Goal: Find specific page/section: Find specific page/section

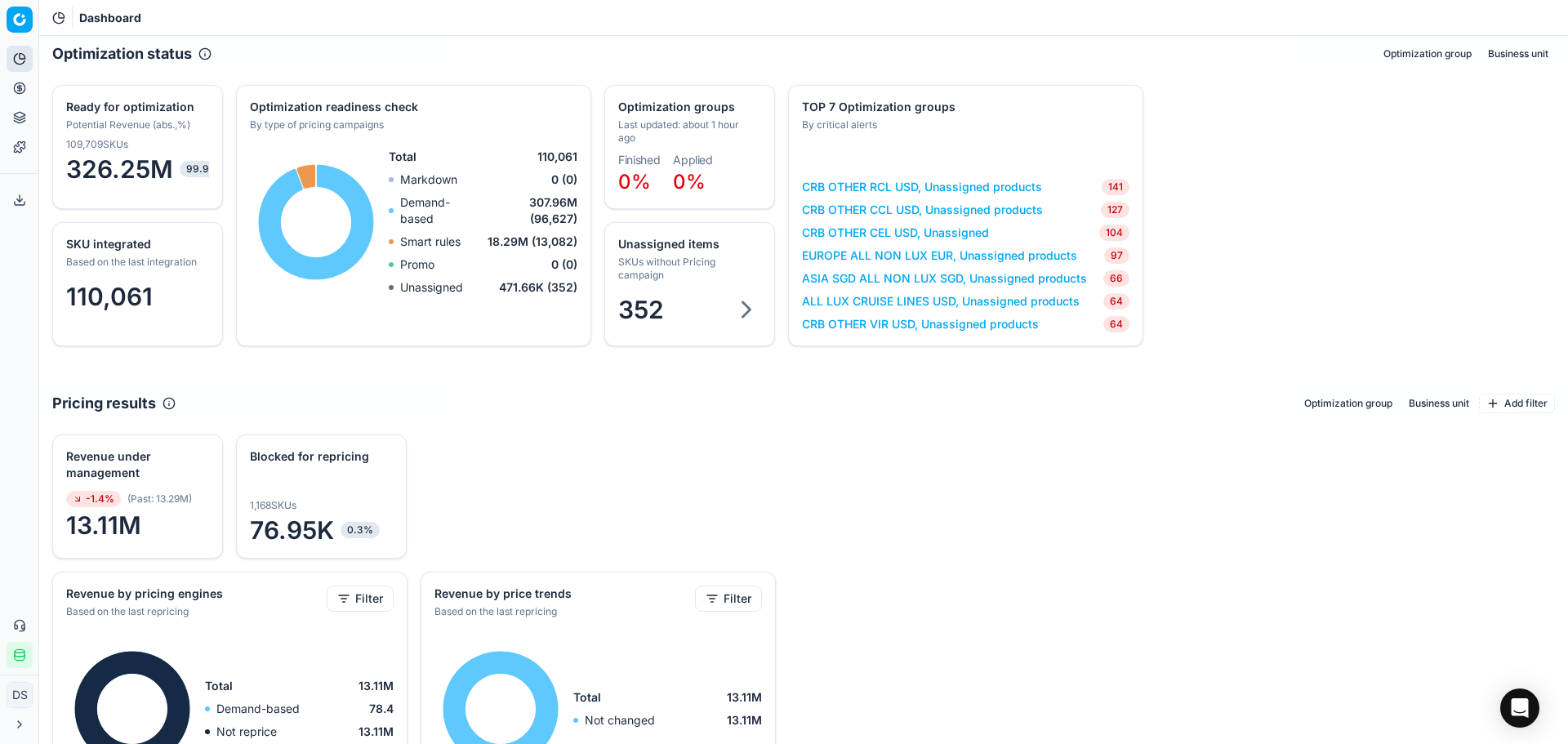
click at [21, 95] on button "Pricing" at bounding box center [19, 88] width 26 height 26
click at [127, 111] on link "Optimization groups" at bounding box center [156, 118] width 190 height 23
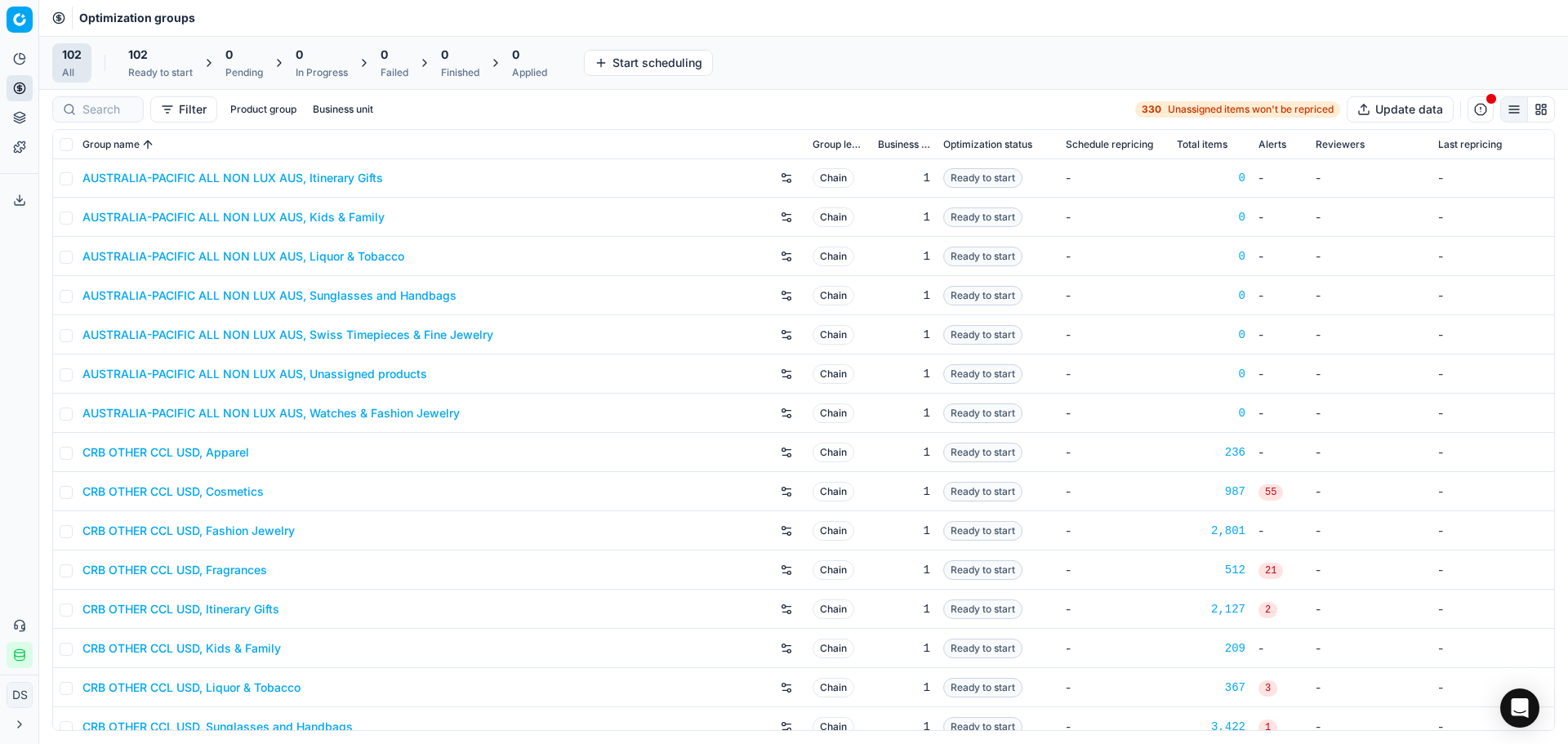
scroll to position [1144, 0]
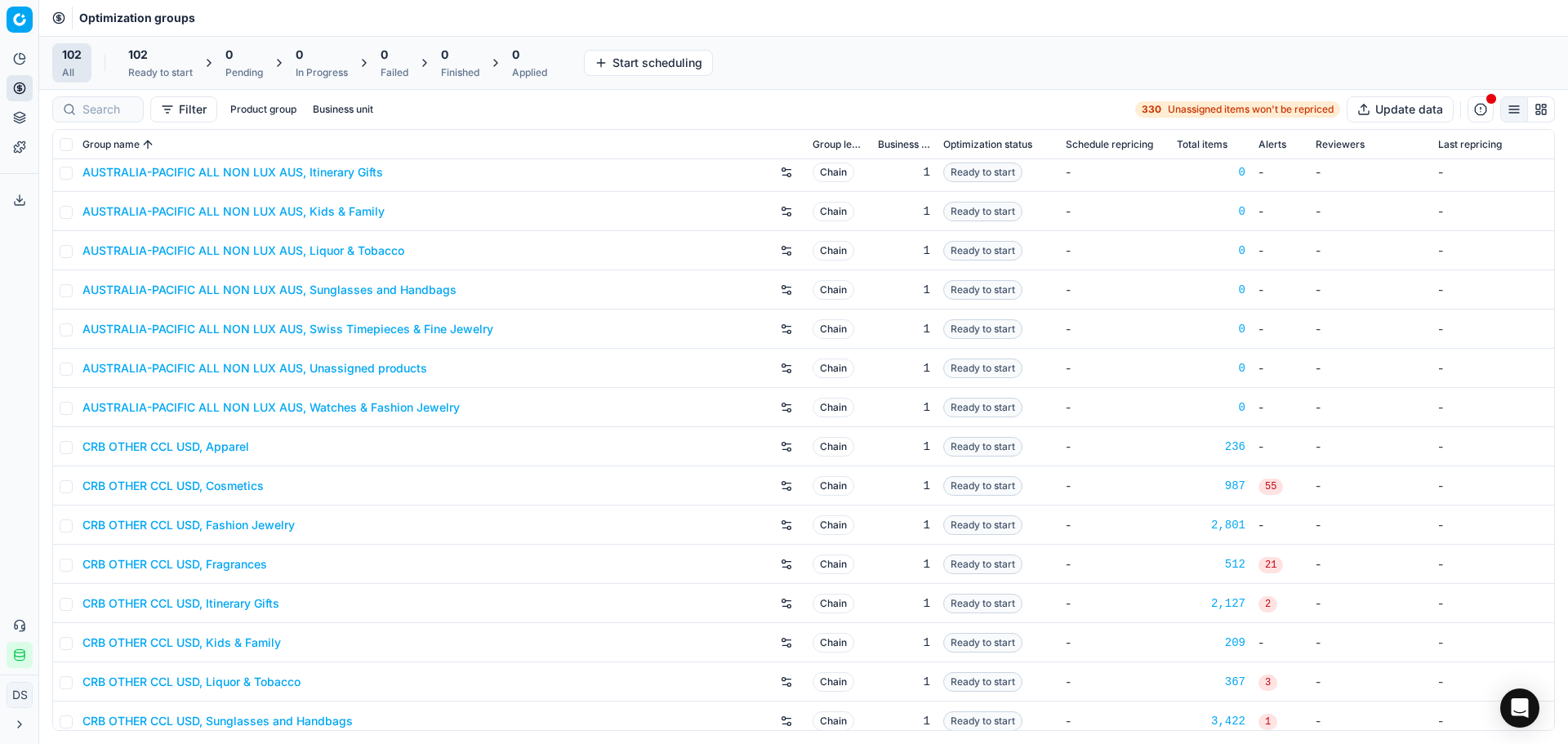
click at [21, 114] on icon at bounding box center [20, 118] width 13 height 13
click at [26, 89] on button "Pricing" at bounding box center [19, 88] width 26 height 26
click at [110, 135] on link "Pricing campaigns" at bounding box center [156, 144] width 190 height 23
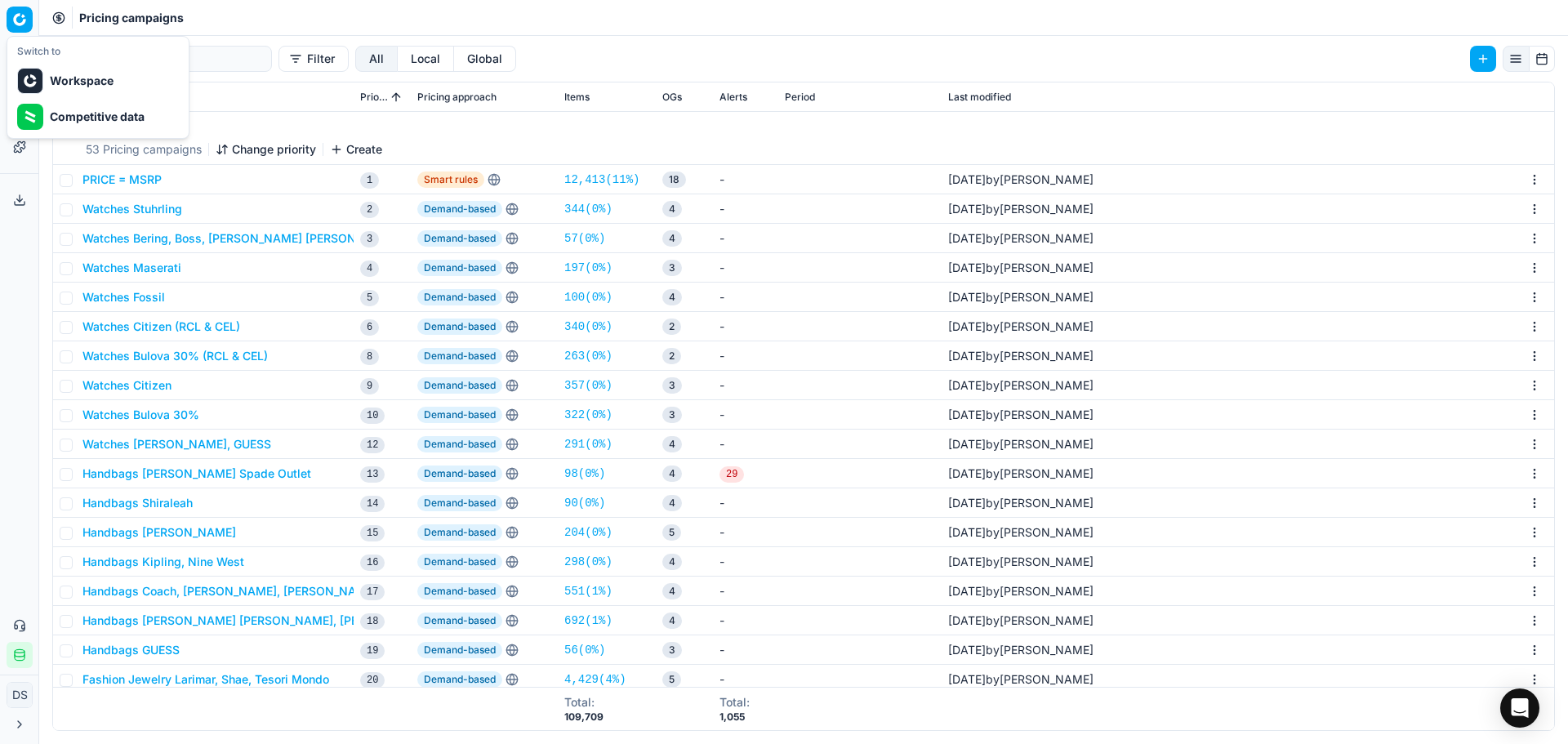
click at [27, 14] on html "Pricing platform Analytics Pricing Product portfolio Templates Export service 3…" at bounding box center [784, 372] width 1568 height 744
click at [59, 85] on div "Workspace" at bounding box center [98, 80] width 175 height 36
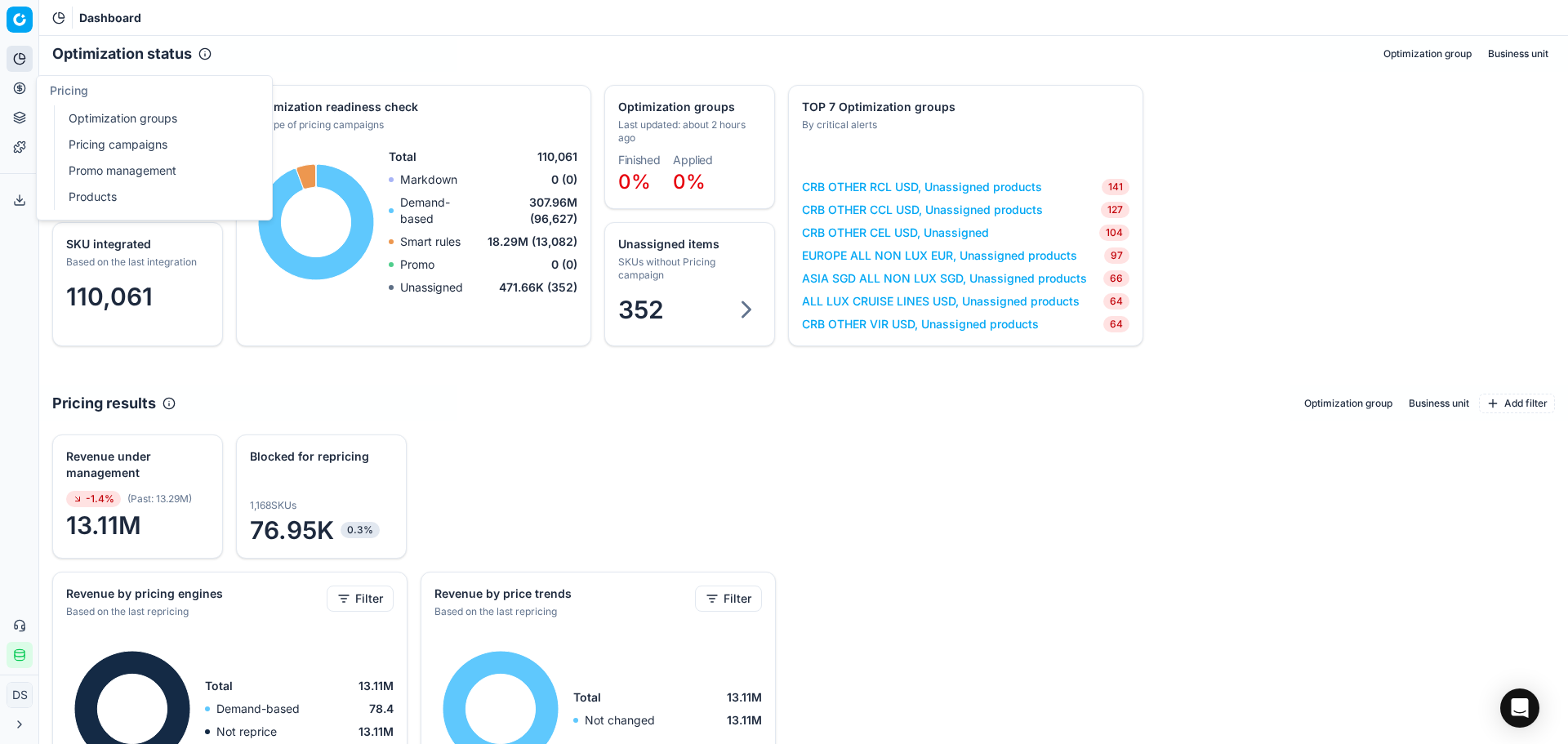
click at [129, 139] on link "Pricing campaigns" at bounding box center [156, 144] width 190 height 23
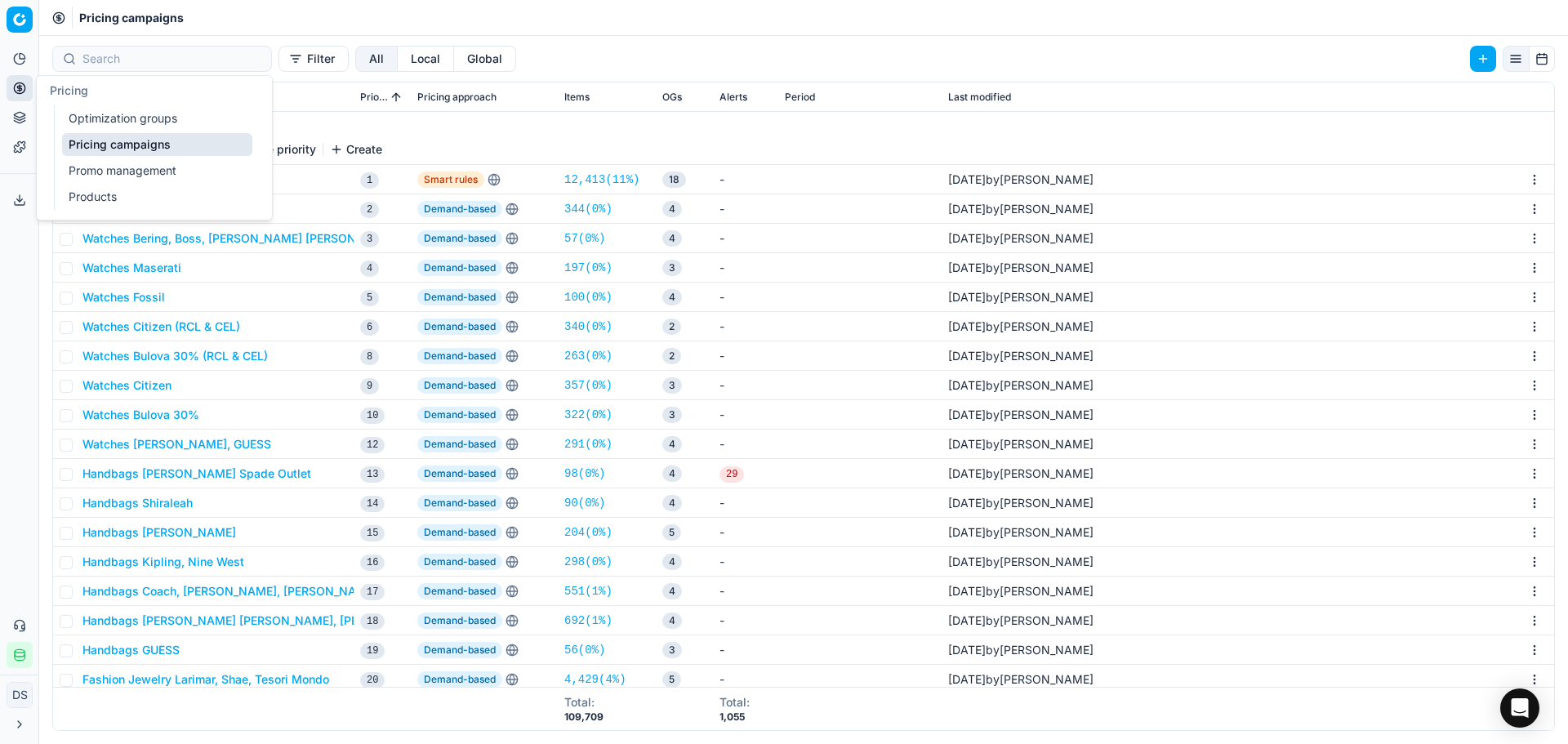
click at [97, 110] on link "Optimization groups" at bounding box center [156, 118] width 190 height 23
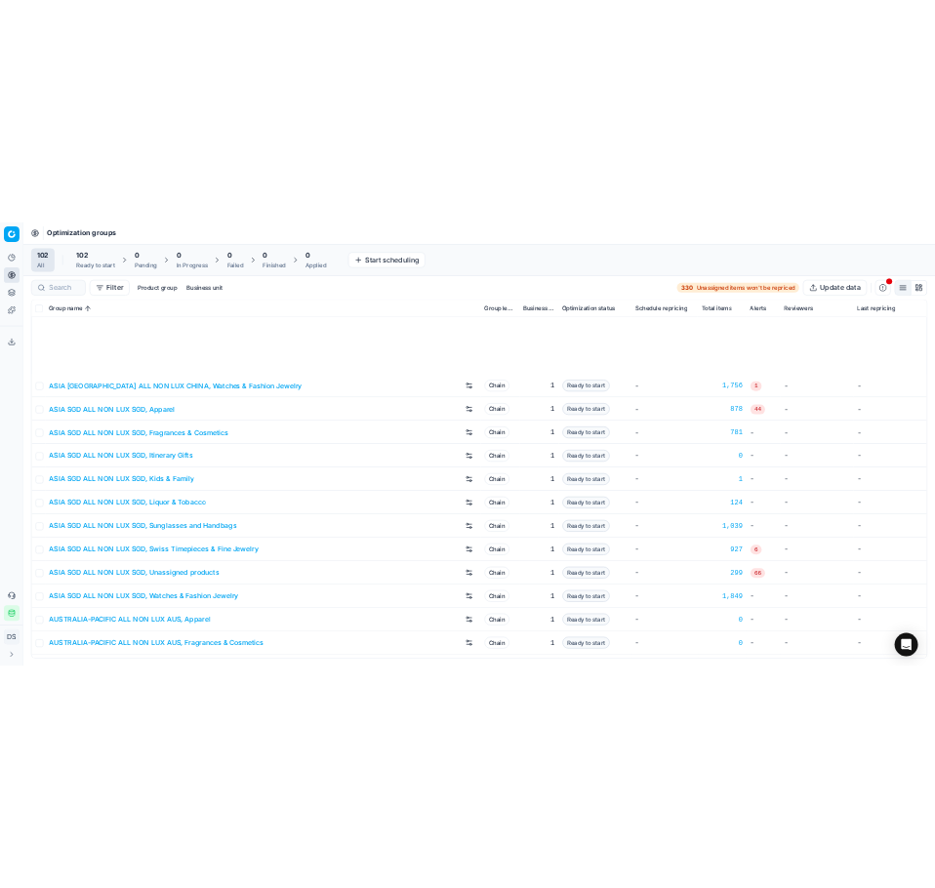
scroll to position [1464, 0]
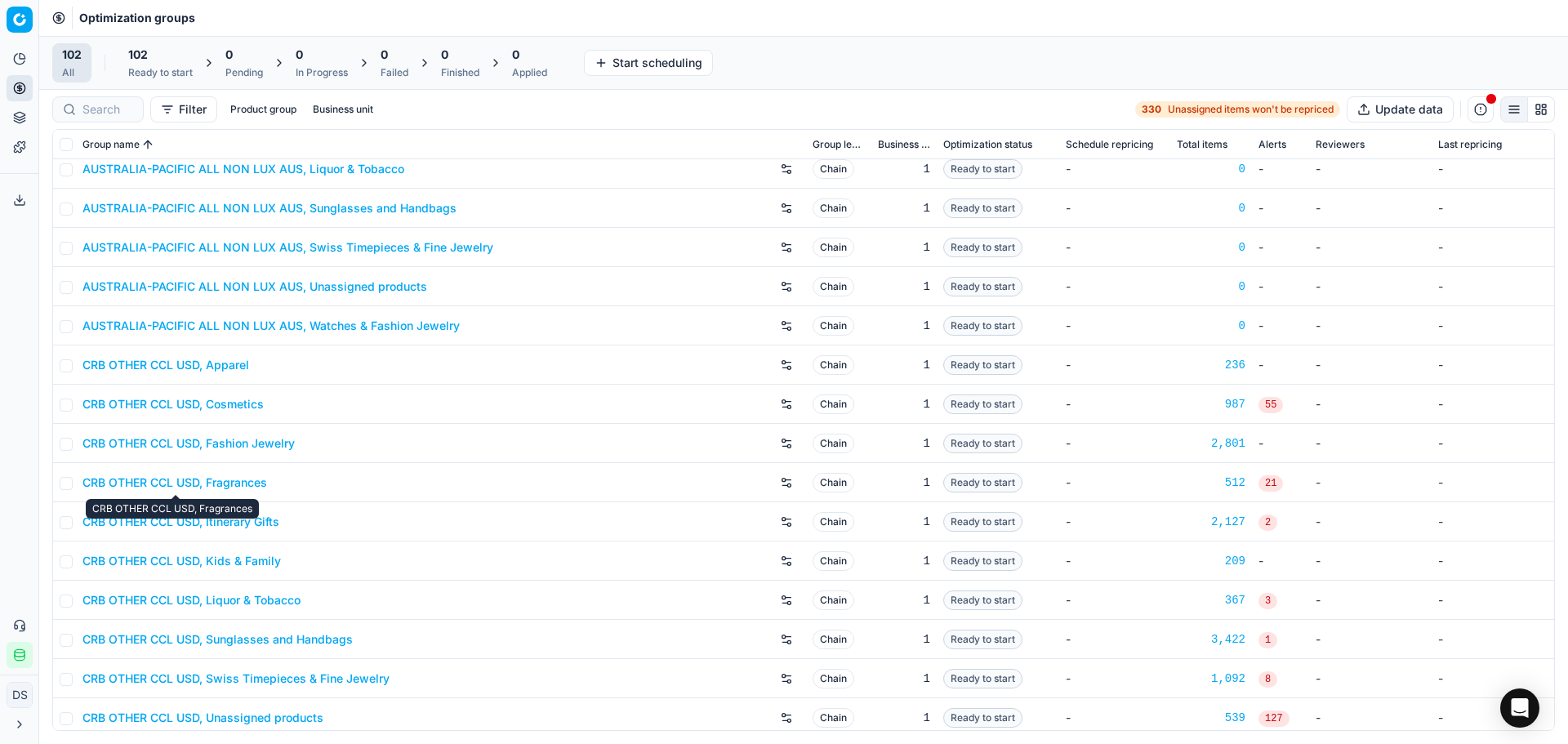
click at [243, 489] on link "CRB OTHER CCL USD, Fragrances" at bounding box center [175, 483] width 185 height 17
